Goal: Task Accomplishment & Management: Manage account settings

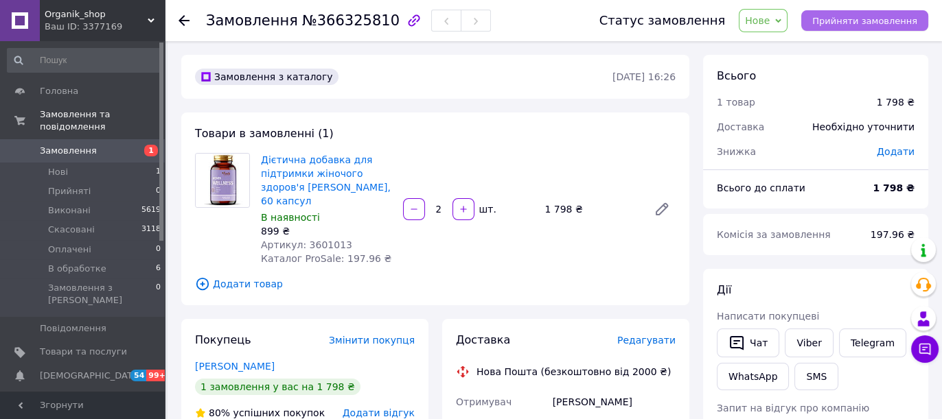
click at [877, 20] on span "Прийняти замовлення" at bounding box center [864, 21] width 105 height 10
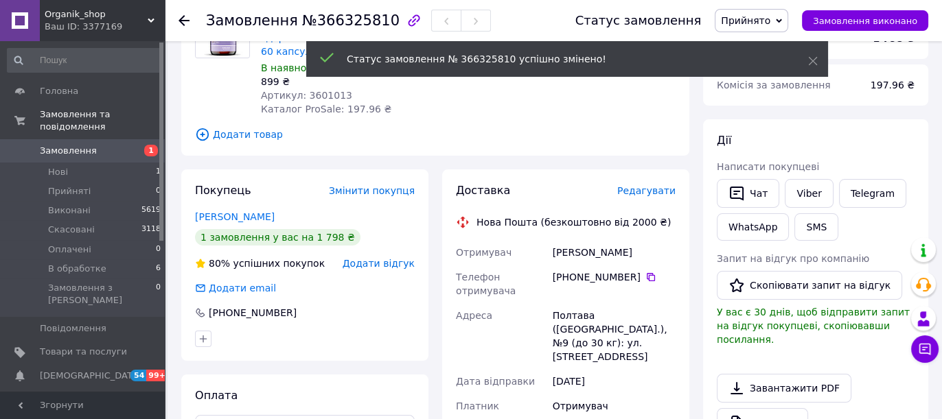
scroll to position [152, 0]
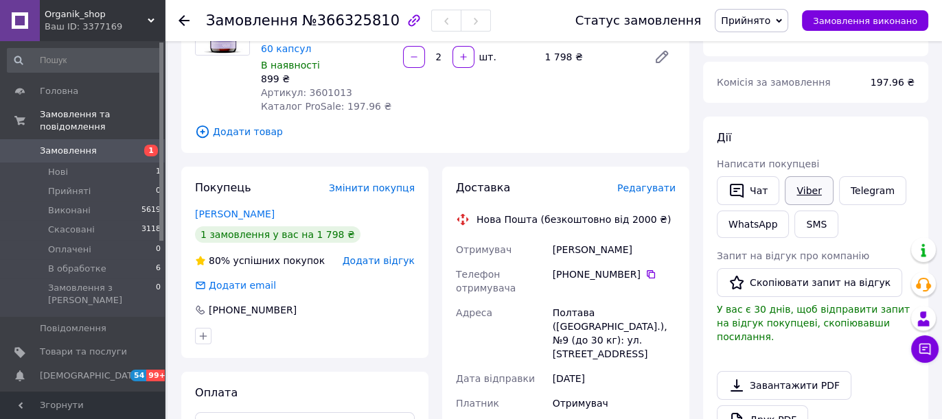
click at [804, 185] on link "Viber" at bounding box center [809, 190] width 48 height 29
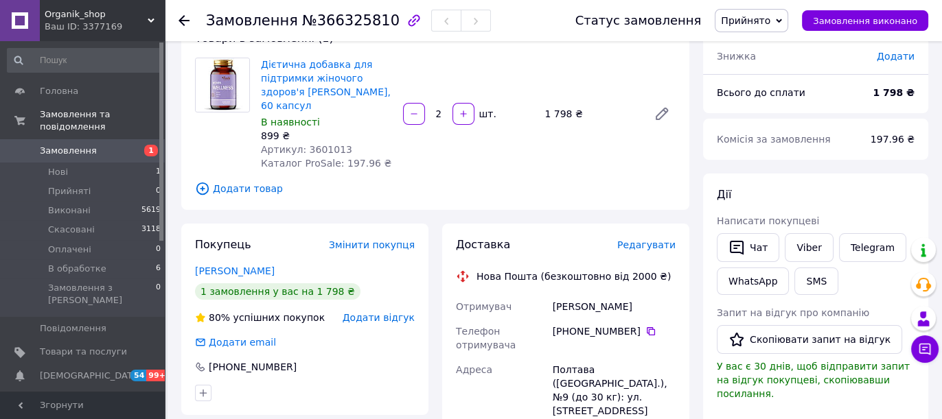
scroll to position [76, 0]
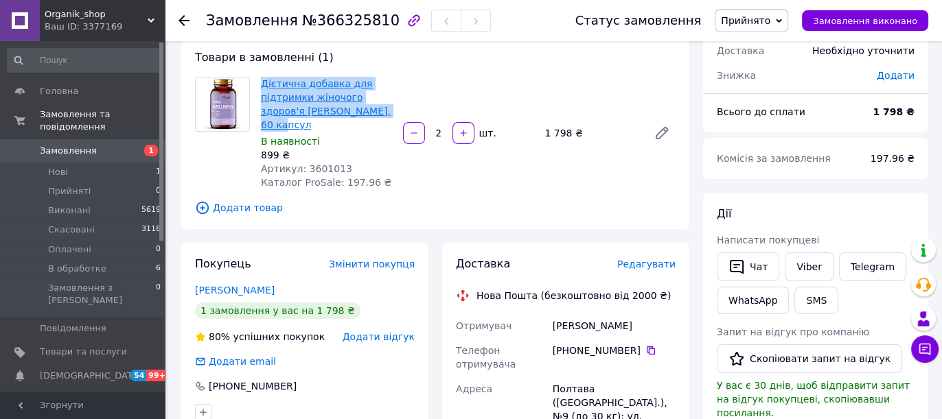
drag, startPoint x: 361, startPoint y: 113, endPoint x: 261, endPoint y: 85, distance: 103.9
click at [261, 85] on span "Дієтична добавка для підтримки жіночого здоров'я Vitanil's, 60 капсул" at bounding box center [326, 104] width 131 height 55
copy link "Дієтична добавка для підтримки жіночого здоров'я Vitanil's, 60 капсул"
click at [770, 25] on span "Прийнято" at bounding box center [745, 20] width 49 height 11
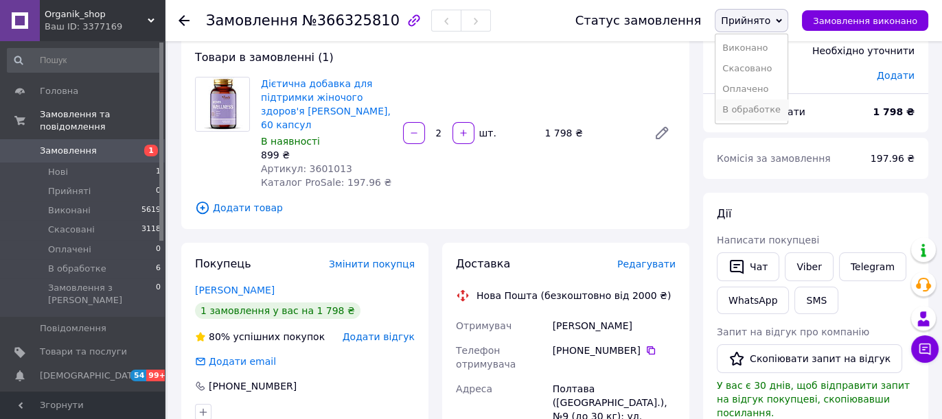
click at [759, 109] on li "В обработке" at bounding box center [751, 110] width 72 height 21
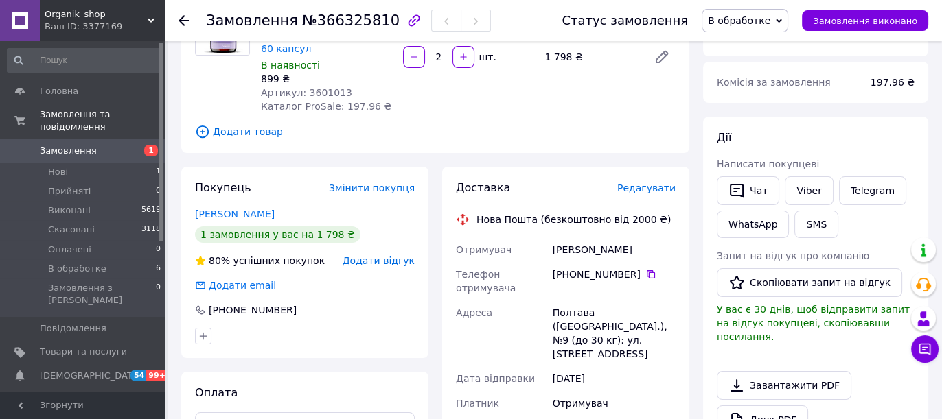
drag, startPoint x: 677, startPoint y: 312, endPoint x: 546, endPoint y: 303, distance: 130.7
click at [546, 303] on div "Отримувач Гавриш Илона Телефон отримувача +380 99 713 88 94   Адреса Полтава (П…" at bounding box center [565, 397] width 225 height 319
copy div "Адреса Полтава (Полтавская обл.), №9 (до 30 кг): ул. Гоголя, 20"
drag, startPoint x: 633, startPoint y: 258, endPoint x: 567, endPoint y: 264, distance: 66.2
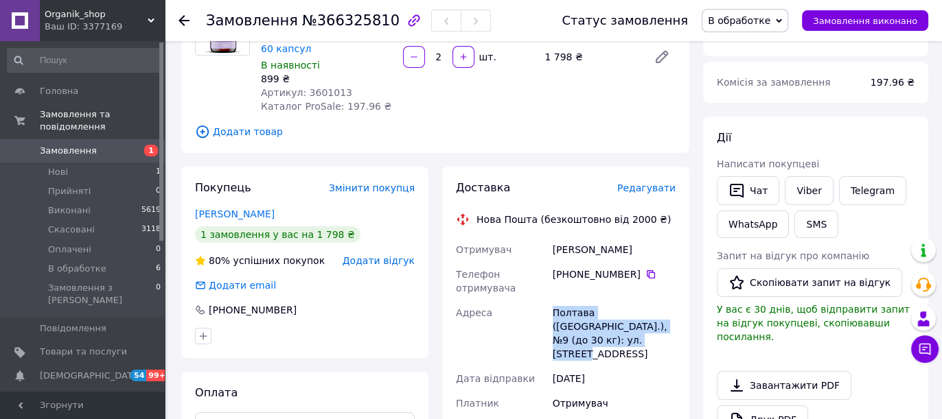
click at [567, 268] on div "+380 99 713 88 94" at bounding box center [614, 275] width 123 height 14
copy div "0 99 713 88 94"
click at [80, 259] on li "В обработке 6" at bounding box center [84, 268] width 169 height 19
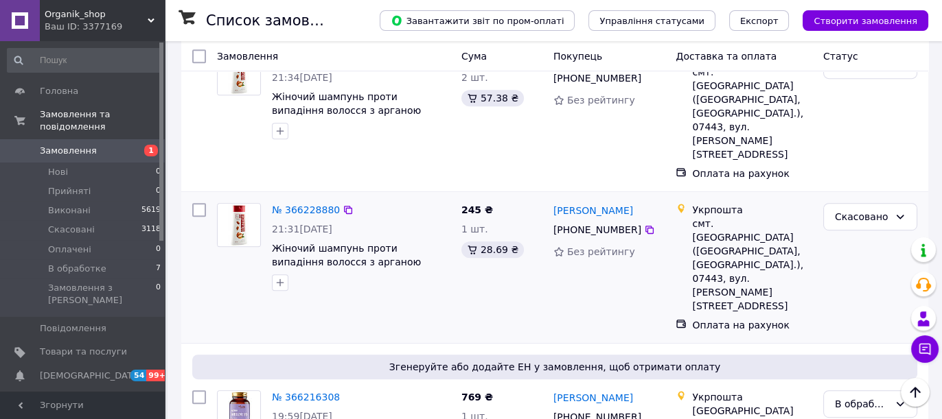
scroll to position [915, 0]
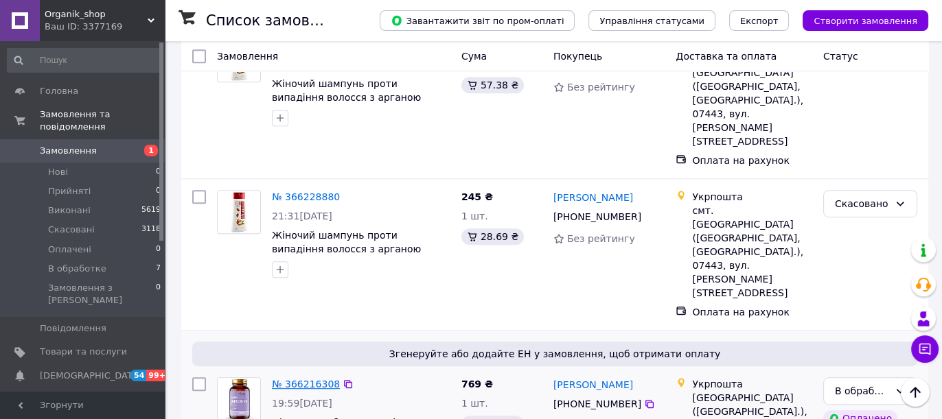
click at [292, 379] on link "№ 366216308" at bounding box center [306, 384] width 68 height 11
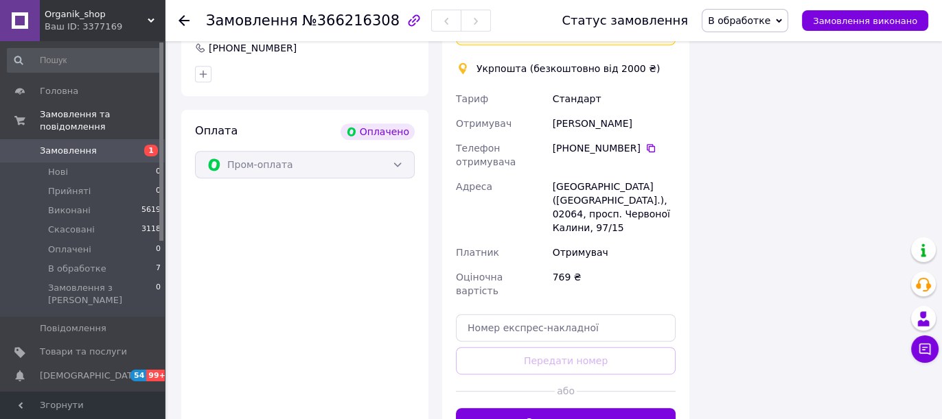
scroll to position [915, 0]
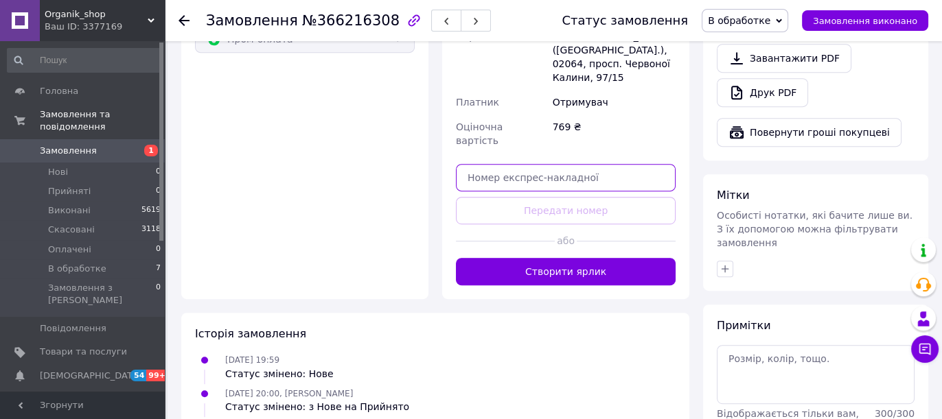
click at [490, 164] on input "text" at bounding box center [566, 177] width 220 height 27
paste input "0505384082283"
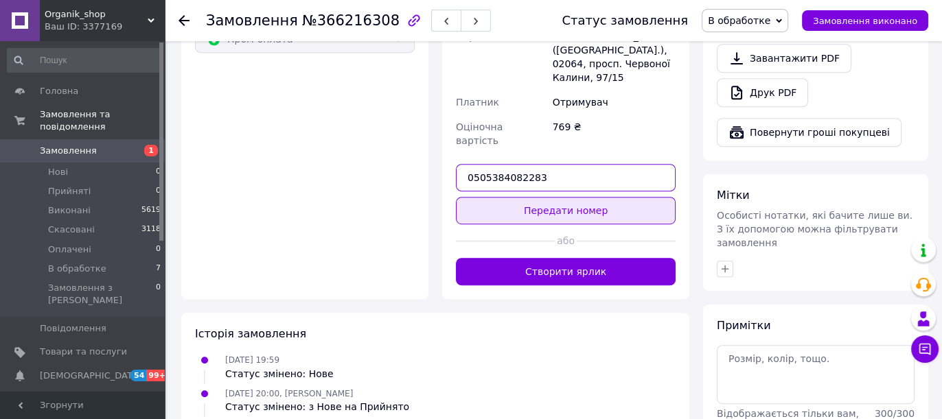
type input "0505384082283"
click at [474, 197] on button "Передати номер" at bounding box center [566, 210] width 220 height 27
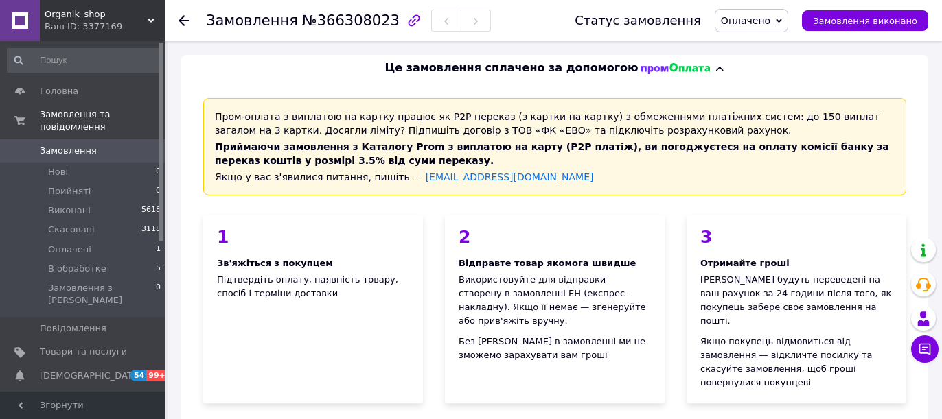
scroll to position [152, 0]
